Goal: Transaction & Acquisition: Obtain resource

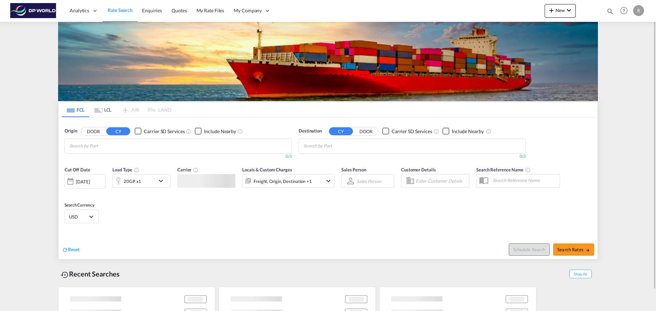
click at [136, 149] on md-chips-wrap "Chips container with autocompletion. Enter the text area, type text to search, …" at bounding box center [102, 145] width 69 height 13
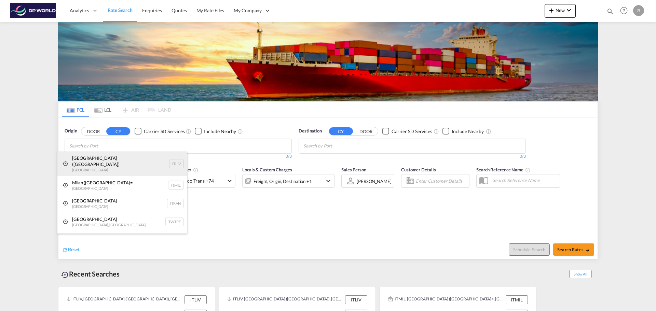
click at [94, 161] on div "[GEOGRAPHIC_DATA] ([GEOGRAPHIC_DATA]) [GEOGRAPHIC_DATA] ITLIV" at bounding box center [122, 164] width 130 height 25
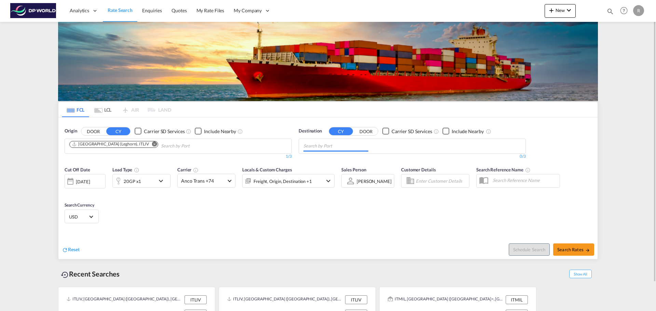
click at [350, 143] on input "Chips input." at bounding box center [335, 146] width 65 height 11
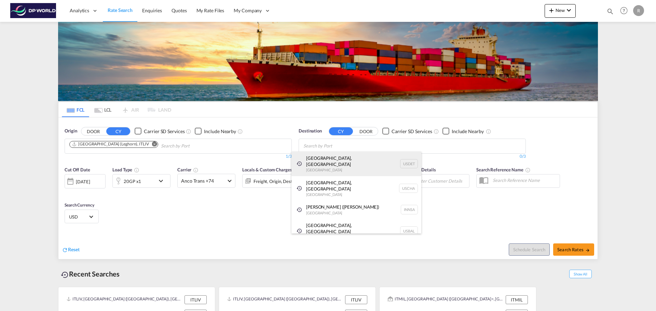
click at [325, 163] on div "[GEOGRAPHIC_DATA], [GEOGRAPHIC_DATA] [GEOGRAPHIC_DATA] USDET" at bounding box center [356, 164] width 130 height 25
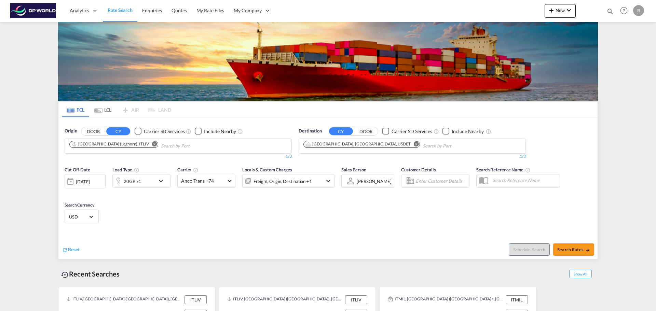
click at [98, 177] on div "[DATE]" at bounding box center [85, 181] width 41 height 14
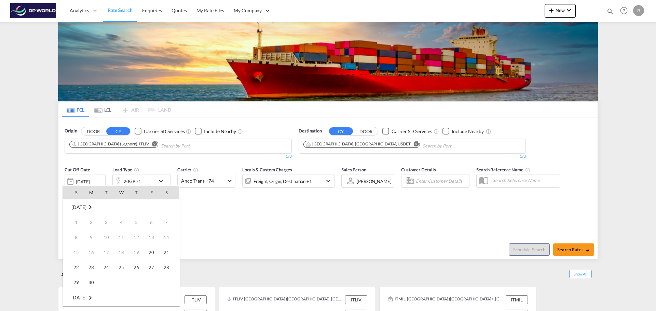
scroll to position [271, 0]
click at [156, 271] on span "26" at bounding box center [151, 267] width 14 height 14
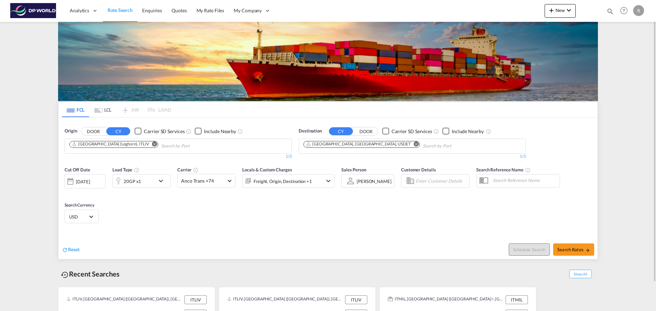
click at [221, 236] on div "Reset" at bounding box center [196, 244] width 268 height 19
click at [158, 182] on md-icon "icon-chevron-down" at bounding box center [163, 181] width 12 height 8
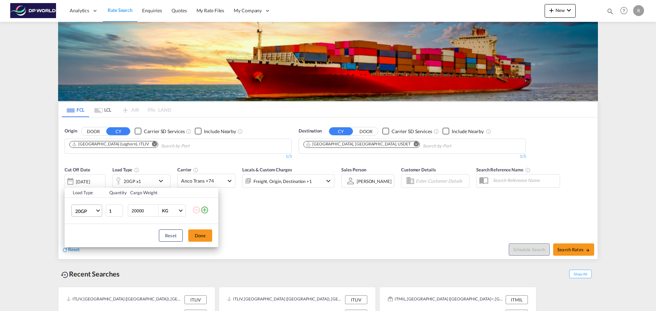
click at [94, 208] on span "20GP" at bounding box center [85, 211] width 20 height 7
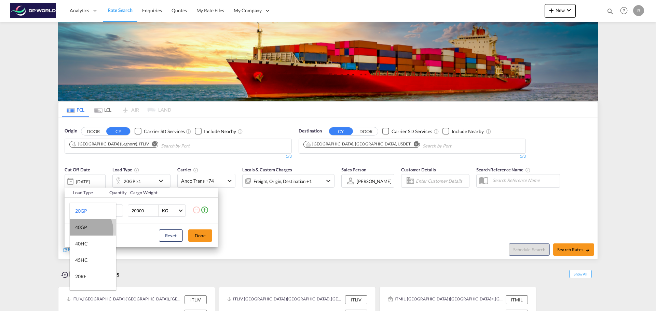
click at [83, 230] on div "40GP" at bounding box center [81, 227] width 12 height 7
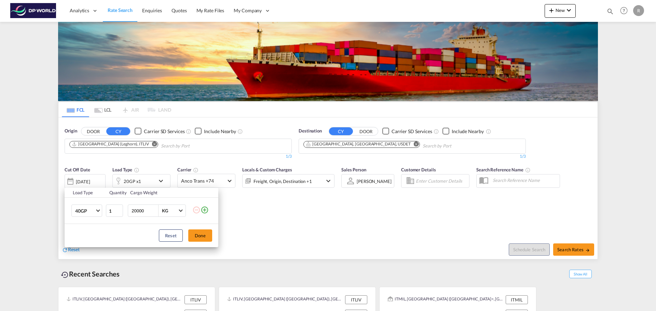
click at [285, 216] on div "Load Type Quantity Cargo Weight 40GP 1 20000 KG KG Load type addition is restri…" at bounding box center [328, 155] width 656 height 311
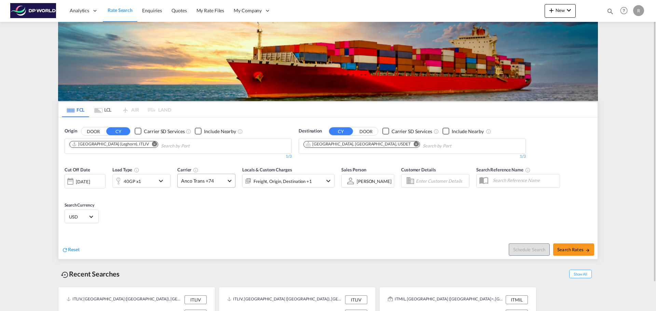
click at [223, 180] on span "Anco Trans +74" at bounding box center [203, 181] width 44 height 7
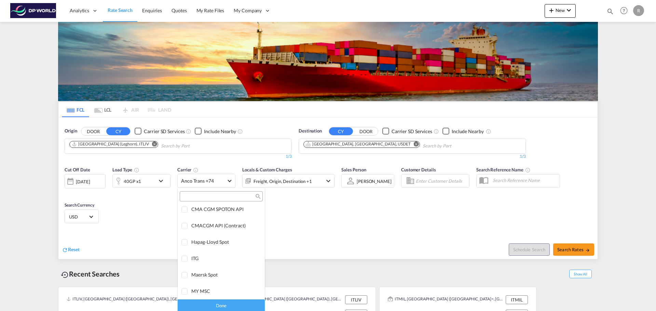
scroll to position [0, 0]
click at [237, 210] on div "Checkbox No Ink" at bounding box center [240, 211] width 7 height 7
click at [290, 221] on md-backdrop at bounding box center [328, 155] width 656 height 311
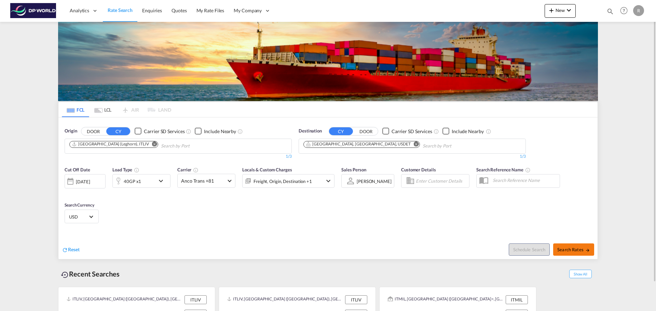
click at [576, 251] on span "Search Rates" at bounding box center [573, 249] width 33 height 5
type input "ITLIV to USDET / [DATE]"
